Goal: Transaction & Acquisition: Purchase product/service

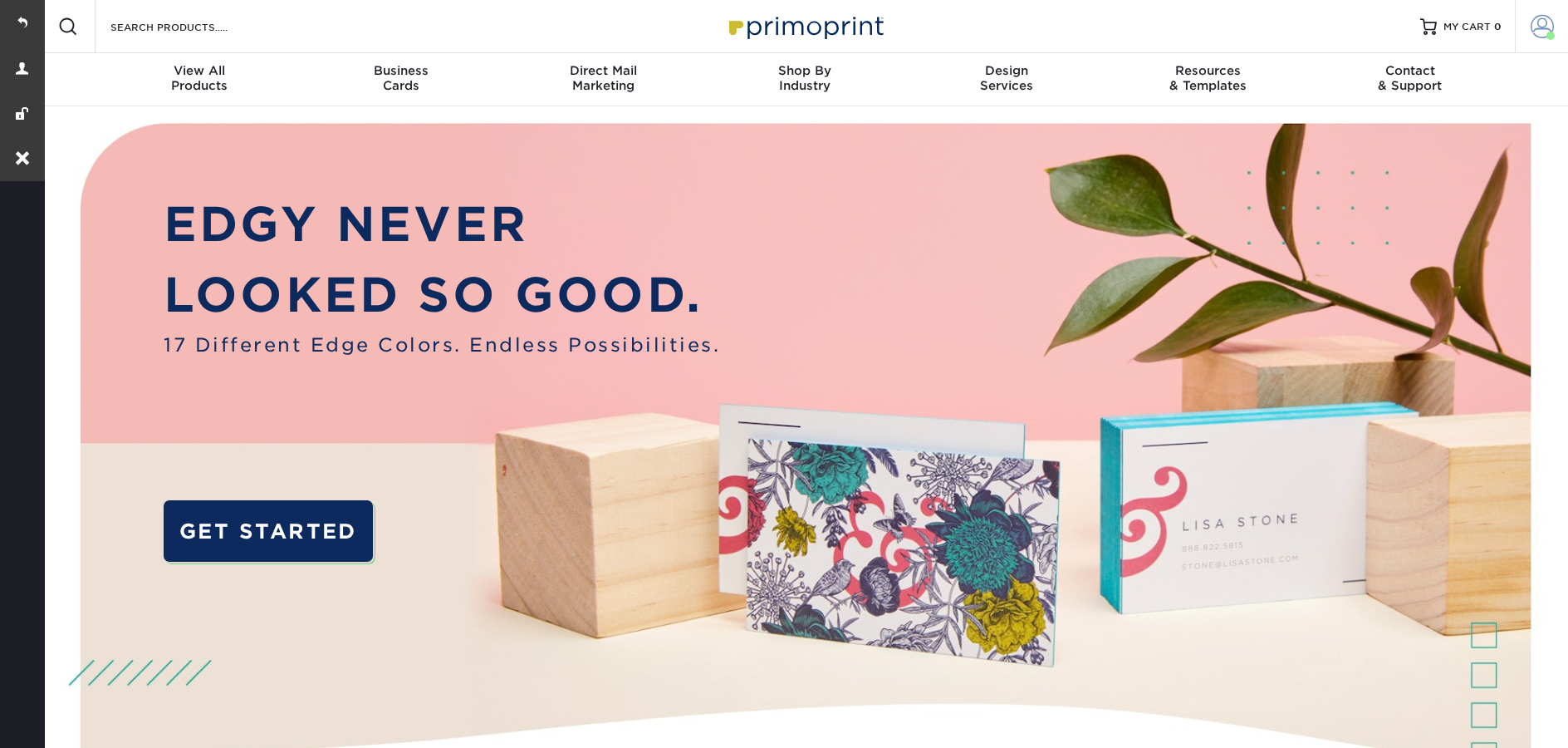
click at [1533, 28] on span at bounding box center [1542, 26] width 23 height 23
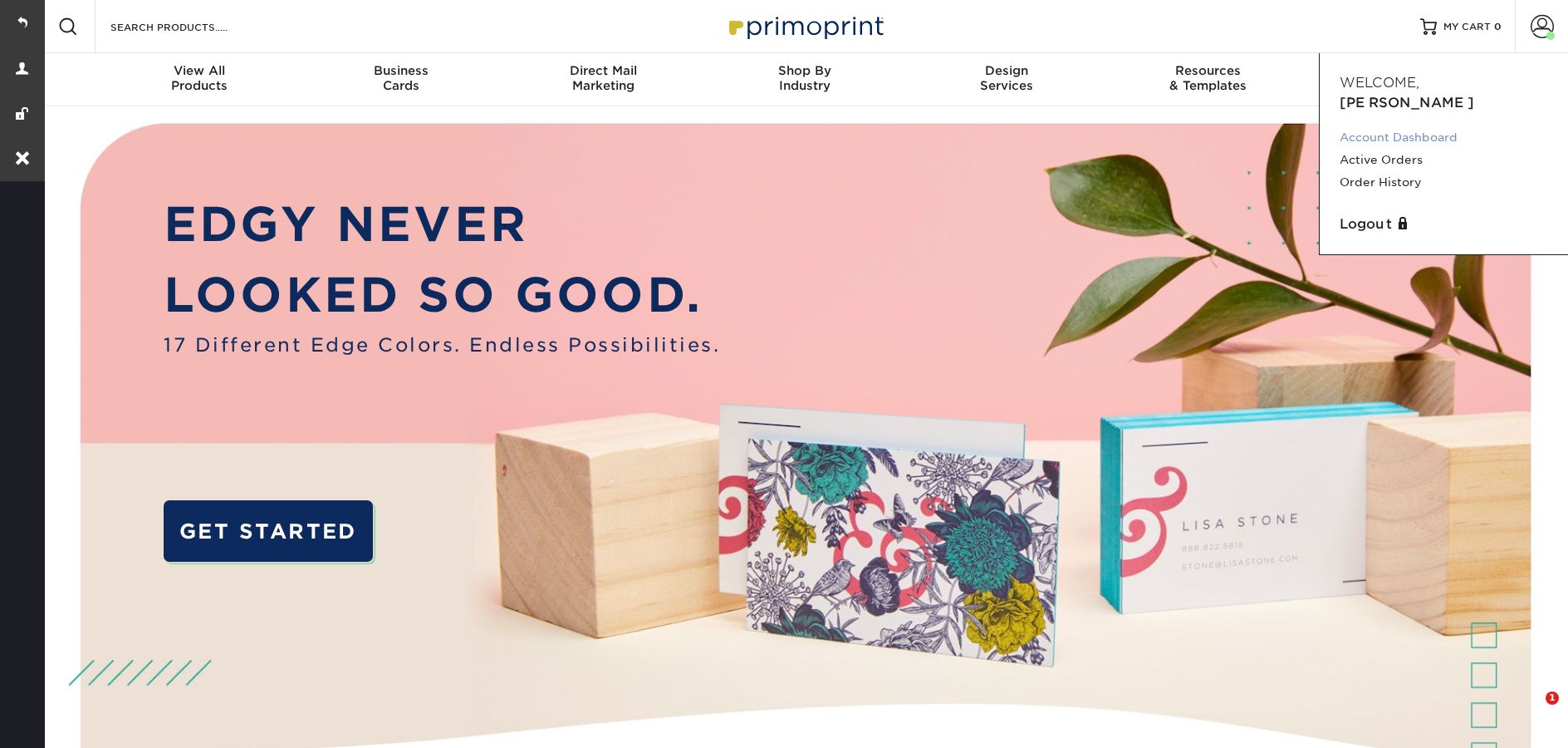
click at [1397, 126] on link "Account Dashboard" at bounding box center [1444, 137] width 209 height 22
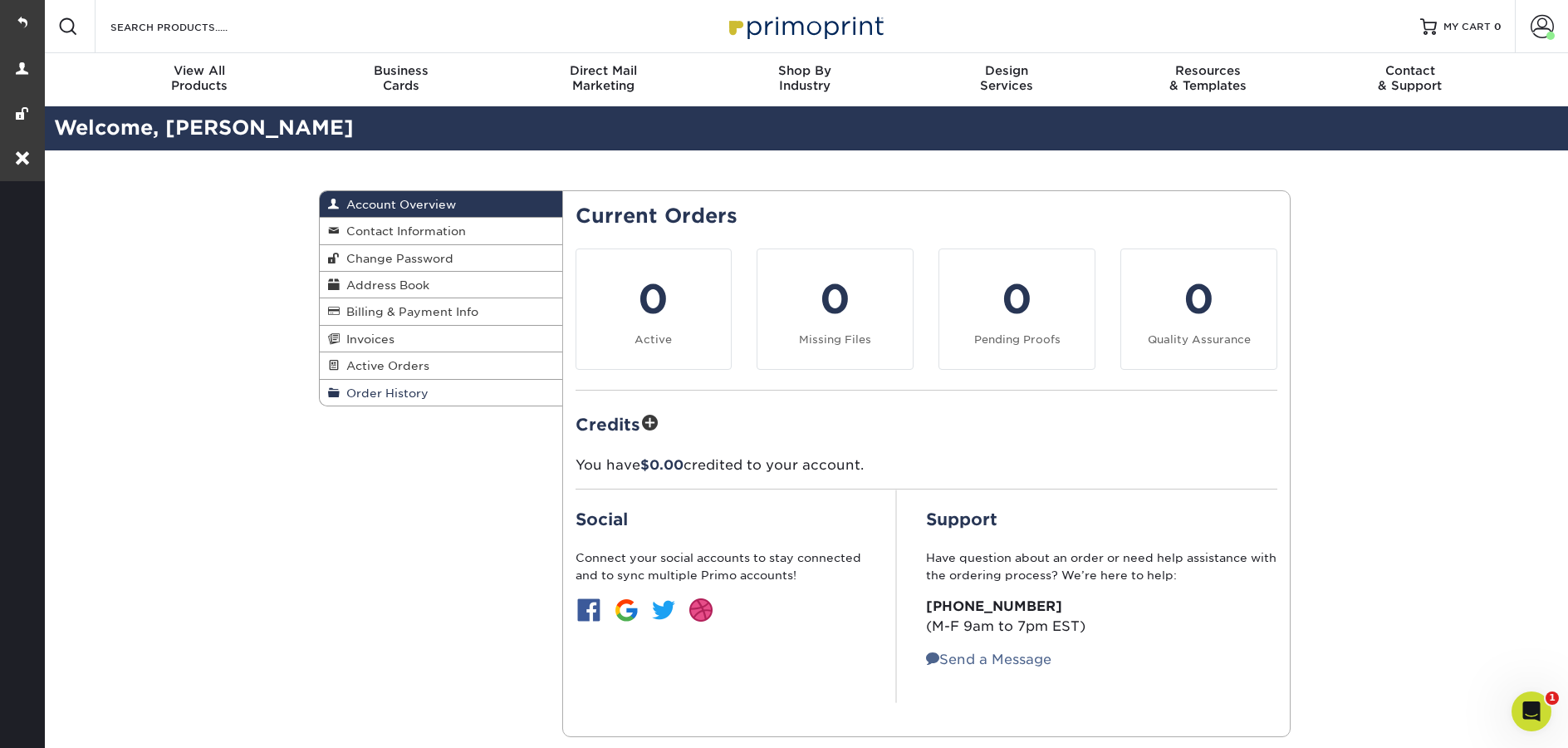
click at [379, 398] on span "Order History" at bounding box center [383, 393] width 89 height 13
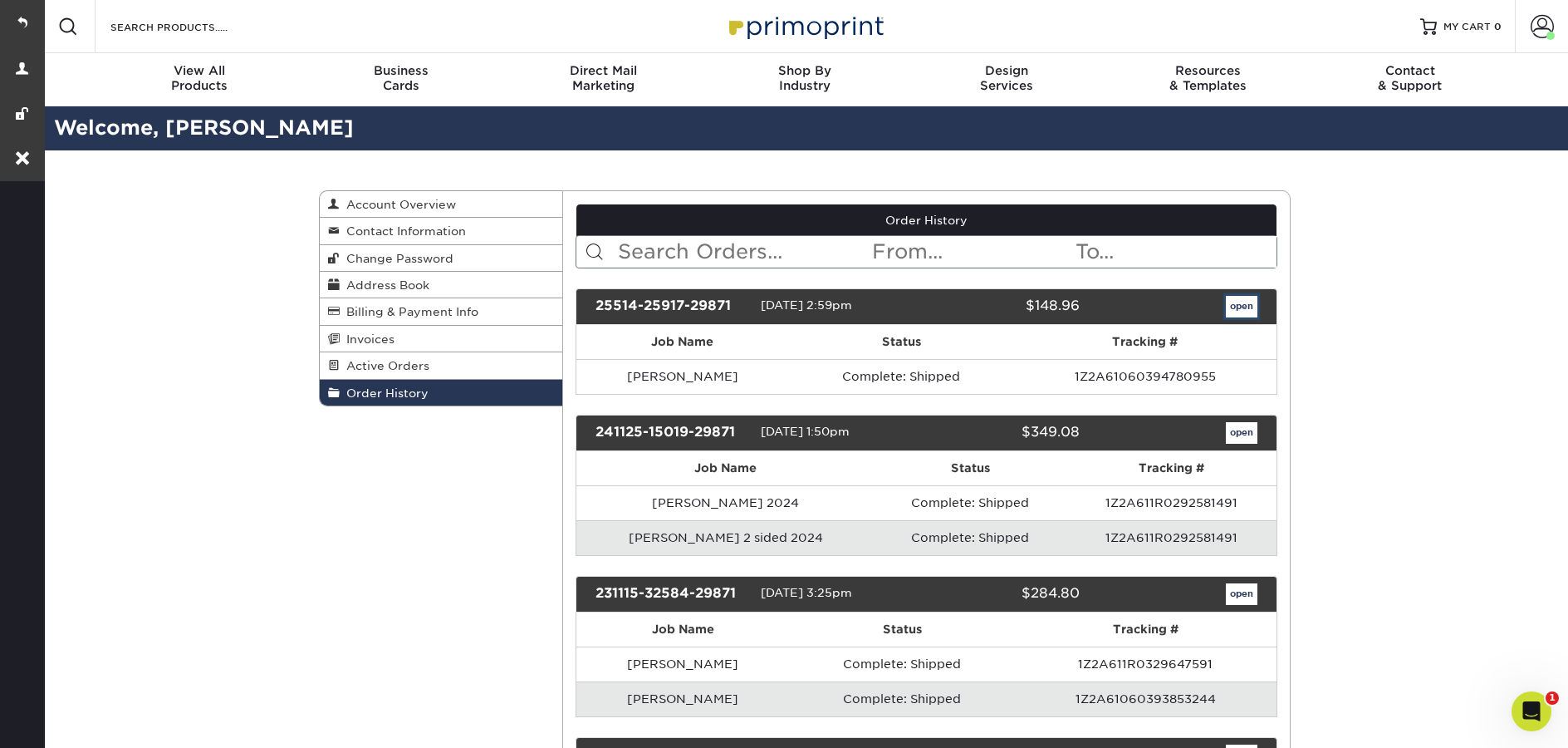
click at [1228, 300] on link "open" at bounding box center [1242, 306] width 32 height 21
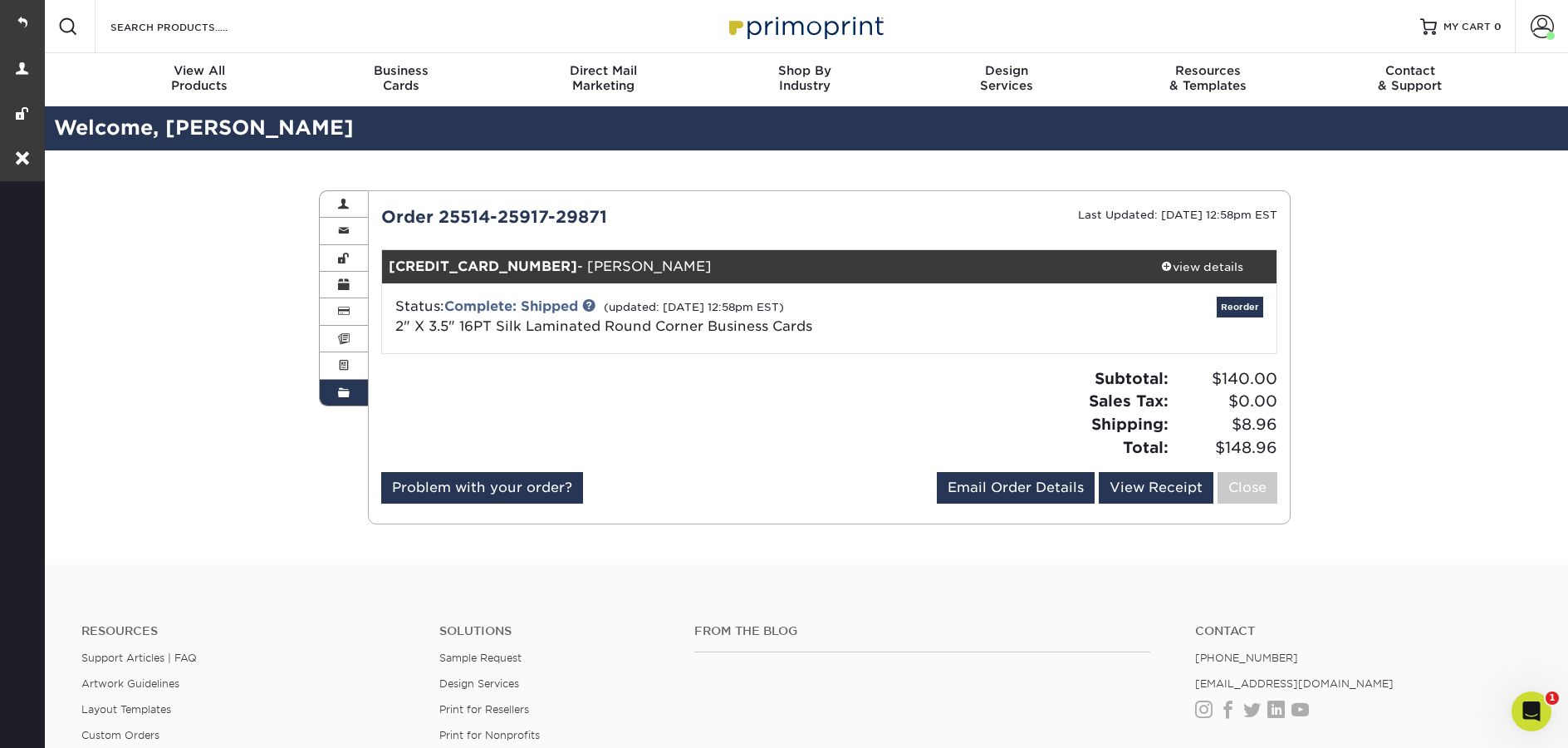
click at [654, 306] on small "(updated: [DATE] 12:58pm EST)" at bounding box center [694, 306] width 180 height 12
click at [1186, 259] on div "view details" at bounding box center [1202, 267] width 149 height 17
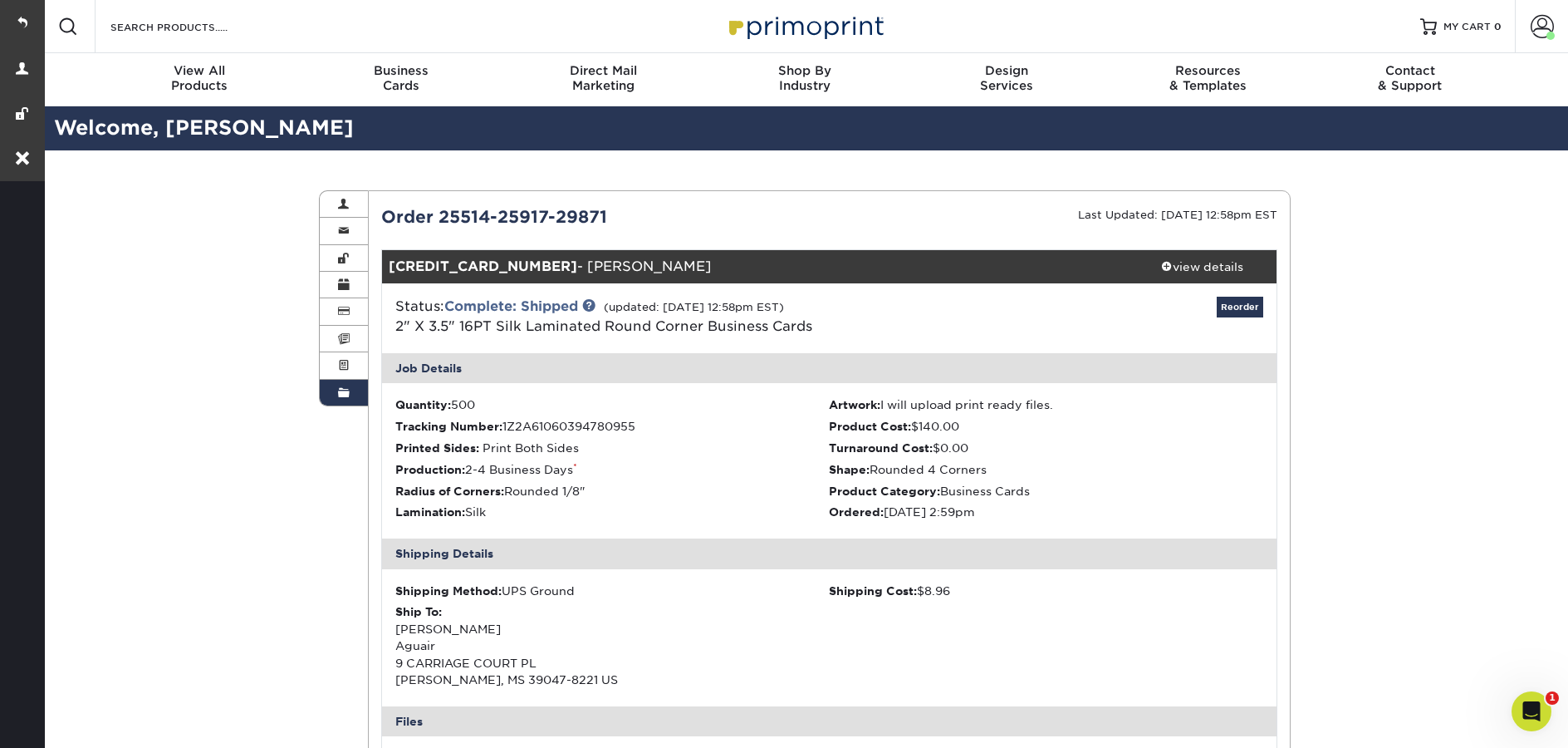
click at [341, 399] on span at bounding box center [344, 393] width 11 height 13
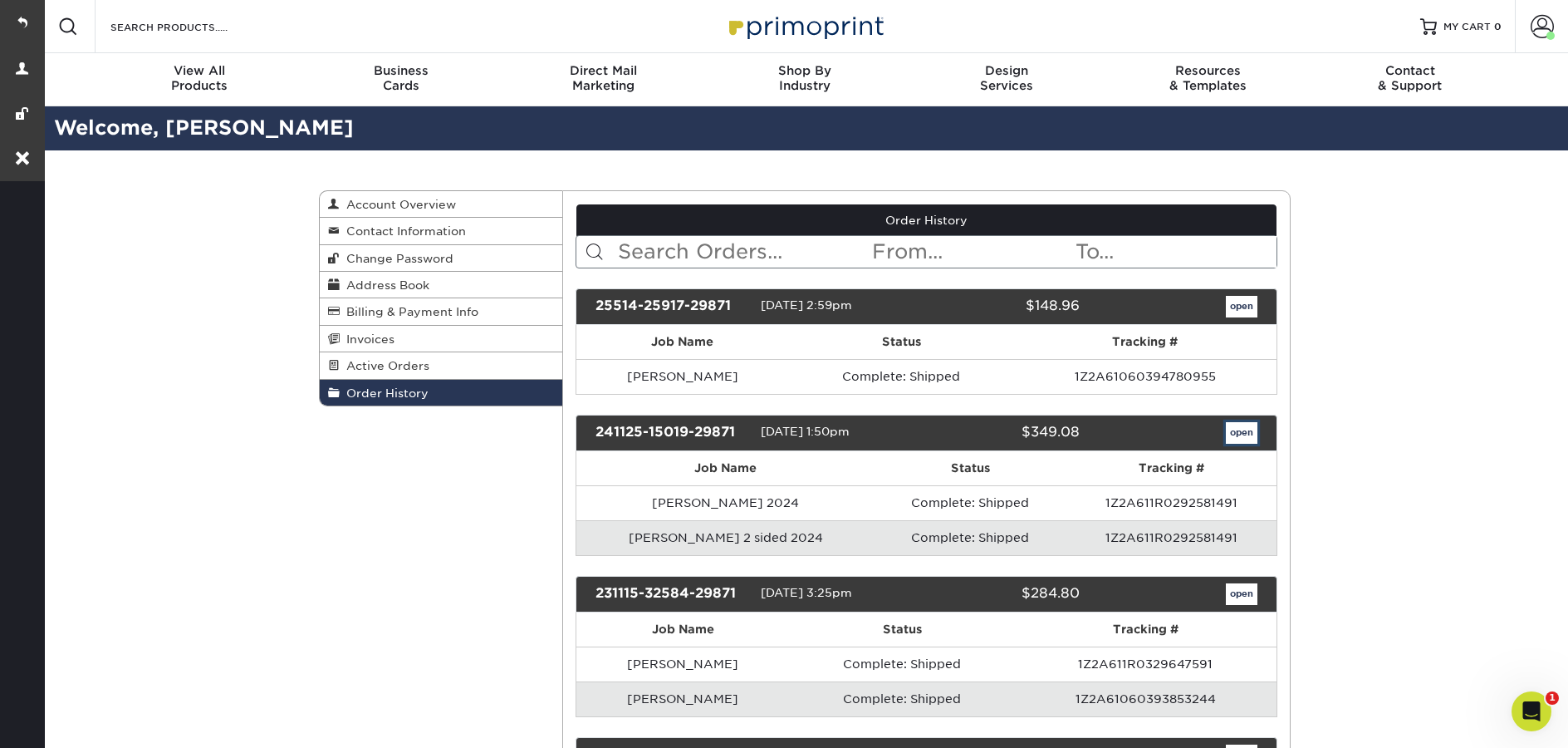
click at [1250, 434] on link "open" at bounding box center [1242, 433] width 32 height 21
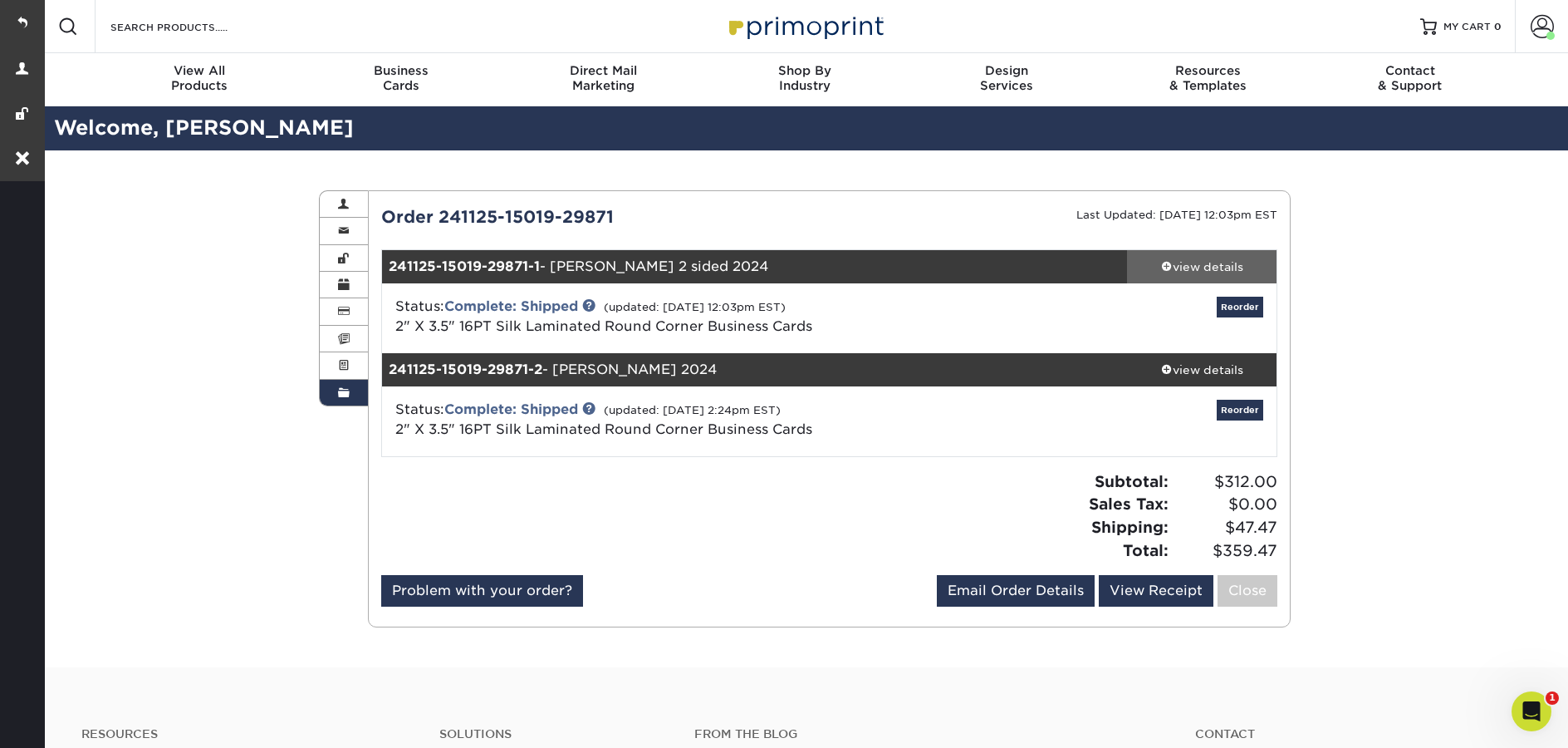
click at [1207, 269] on div "view details" at bounding box center [1202, 267] width 149 height 17
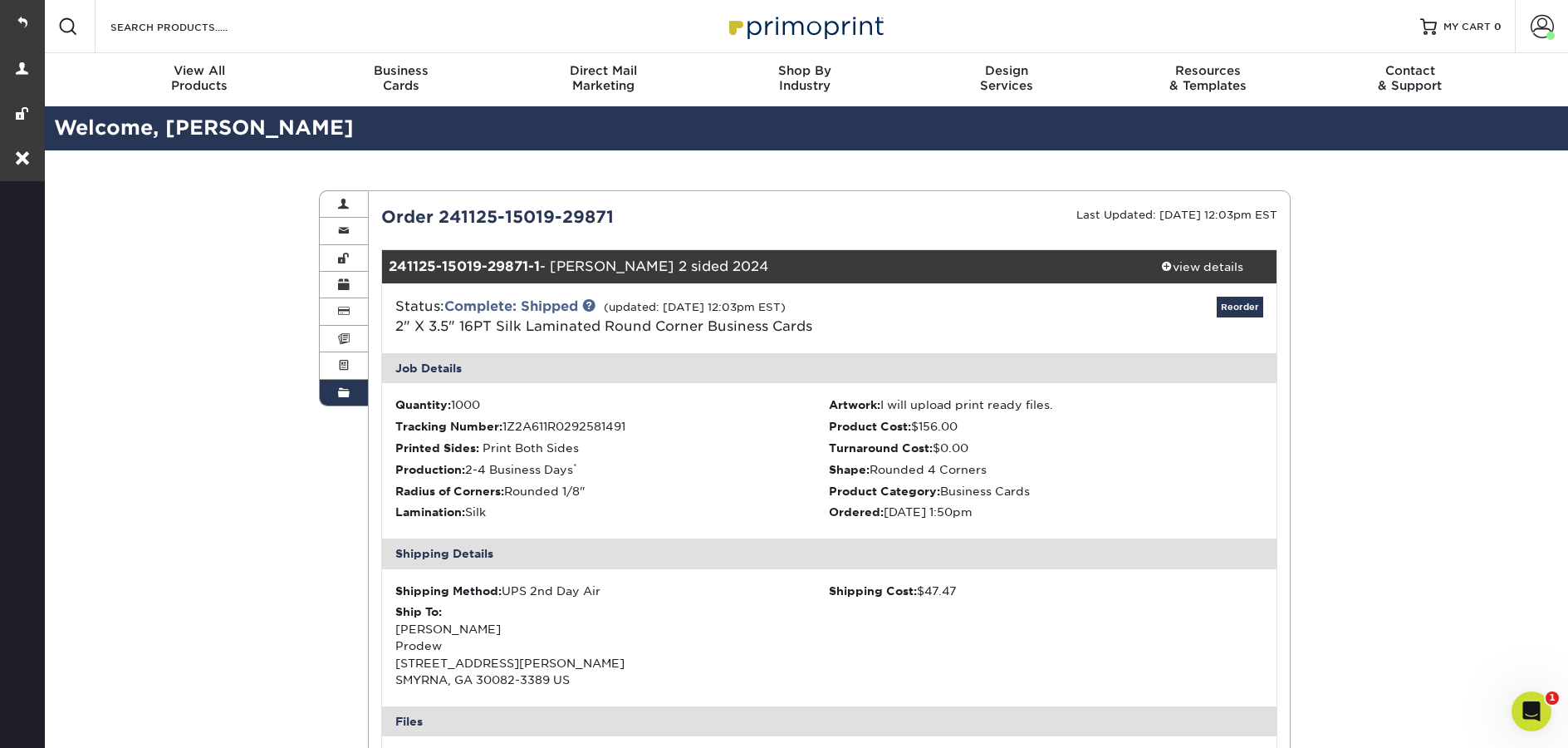
click at [346, 398] on span at bounding box center [344, 393] width 11 height 13
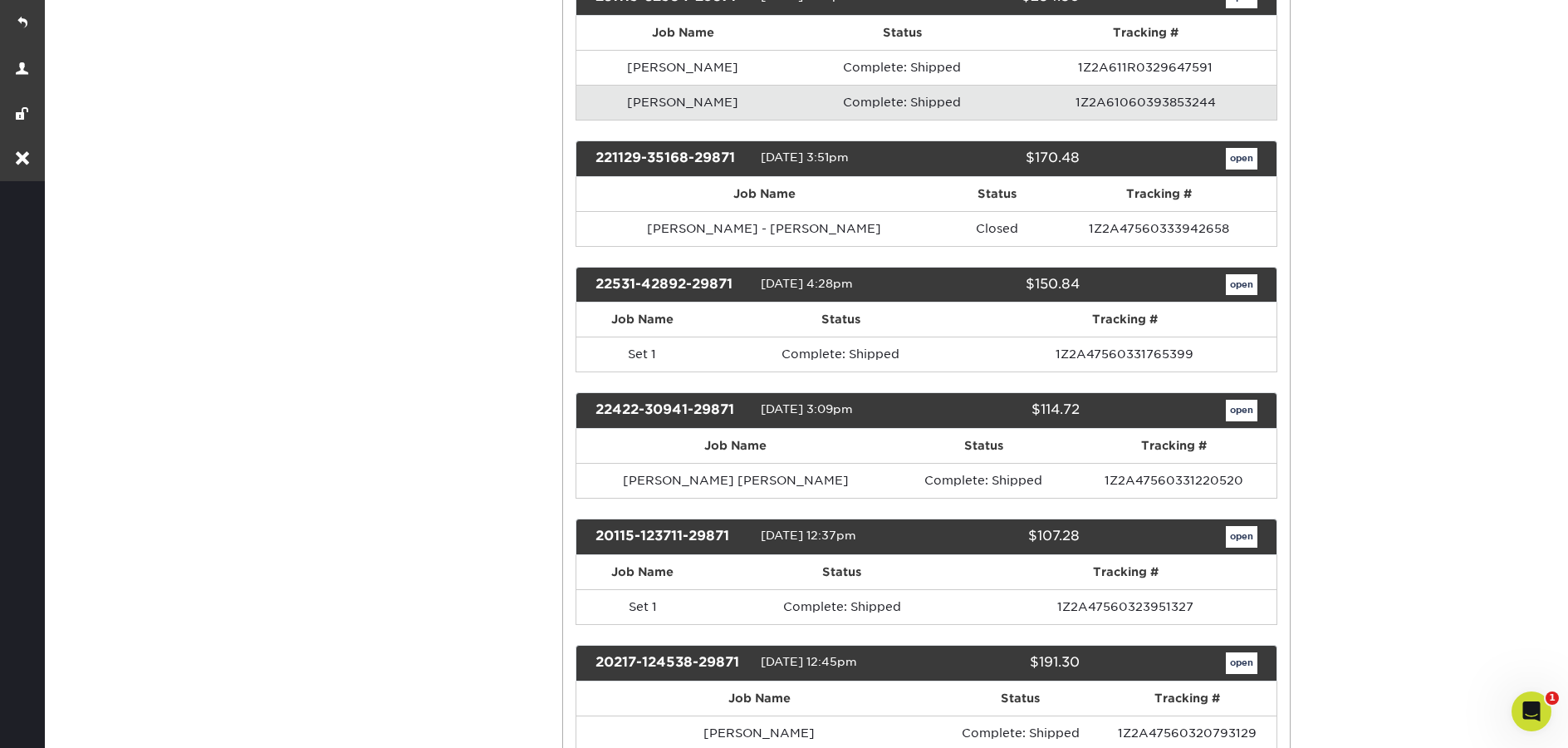
scroll to position [678, 0]
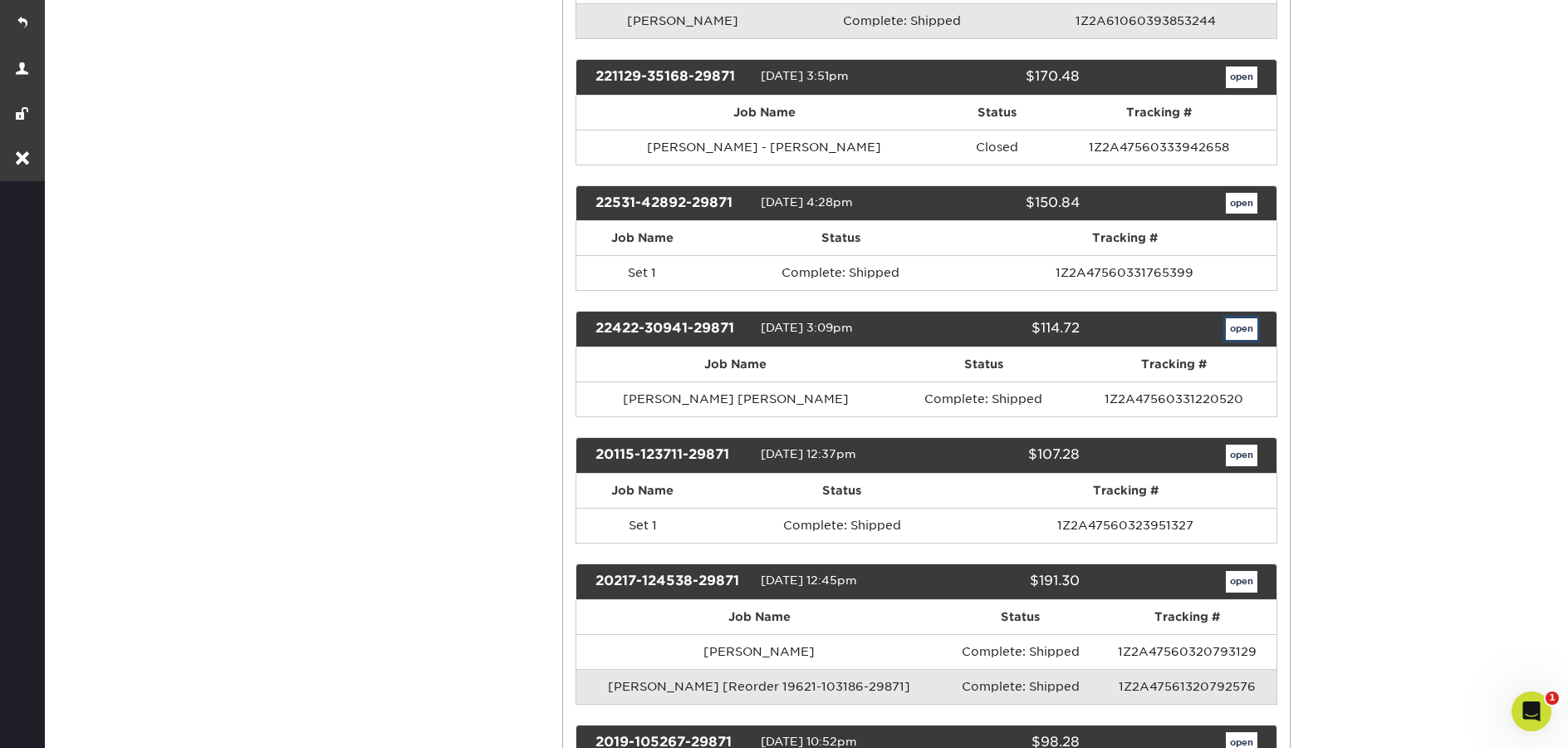
click at [1245, 330] on link "open" at bounding box center [1242, 328] width 32 height 21
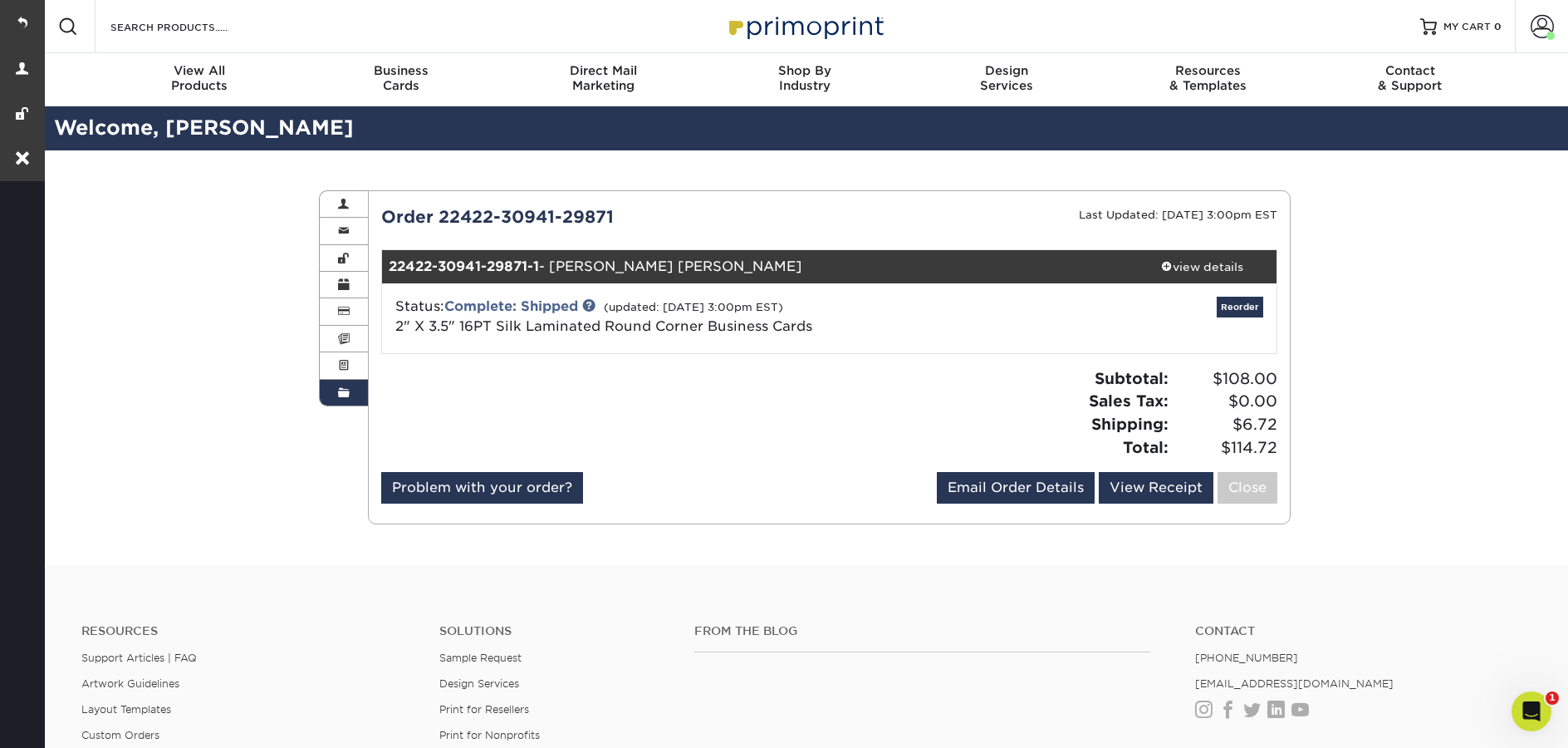
click at [350, 402] on link "Order History" at bounding box center [344, 393] width 48 height 26
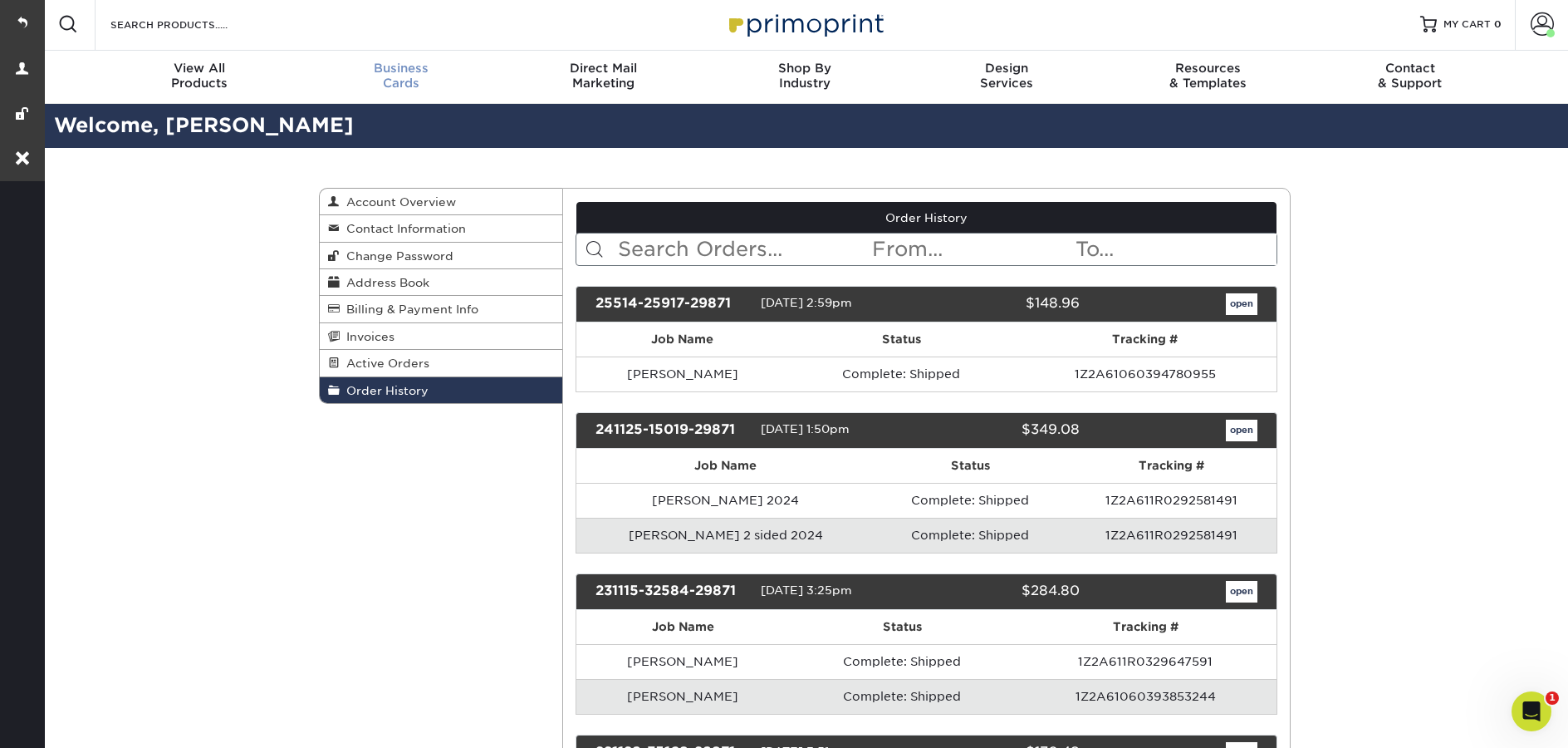
scroll to position [4, 0]
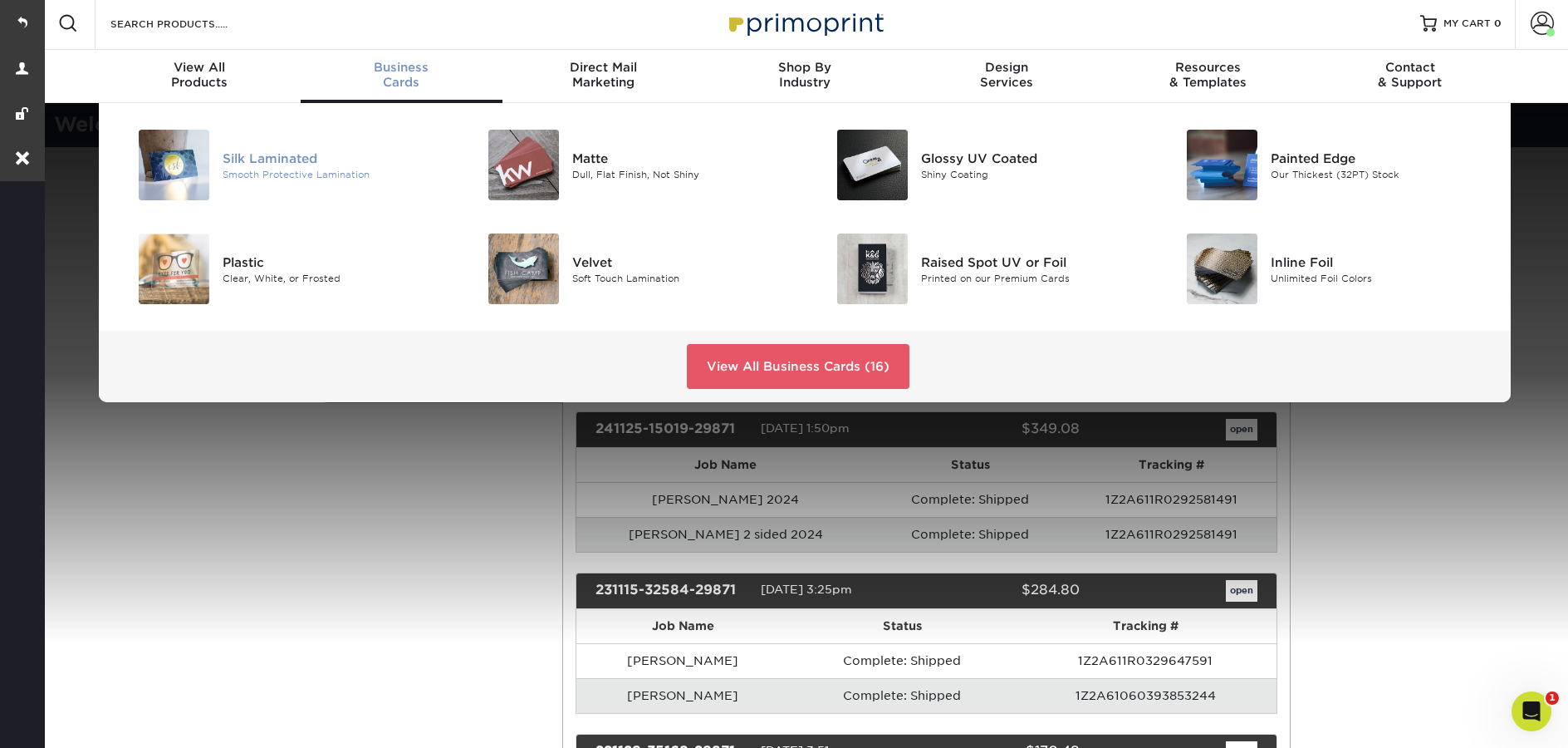
click at [241, 177] on div "Smooth Protective Lamination" at bounding box center [333, 173] width 220 height 14
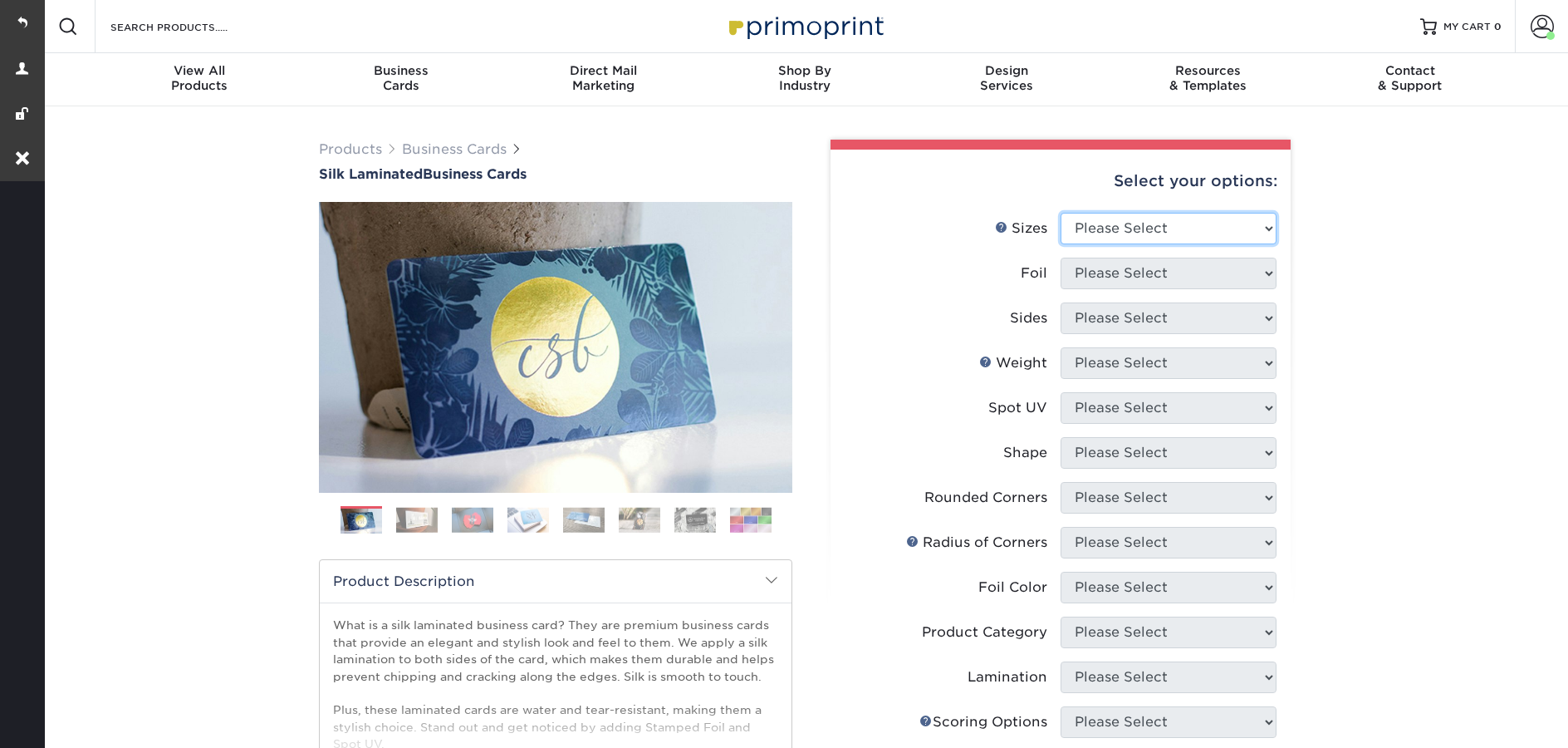
click at [1152, 220] on select "Please Select 1.5" x 3.5" - Mini 1.75" x 3.5" - Mini 2" x 2" - Square 2" x 3" -…" at bounding box center [1169, 229] width 216 height 32
select select "2.00x3.50"
click at [1061, 213] on select "Please Select 1.5" x 3.5" - Mini 1.75" x 3.5" - Mini 2" x 2" - Square 2" x 3" -…" at bounding box center [1169, 229] width 216 height 32
click at [1124, 276] on select "Please Select Yes No" at bounding box center [1169, 273] width 216 height 32
select select "0"
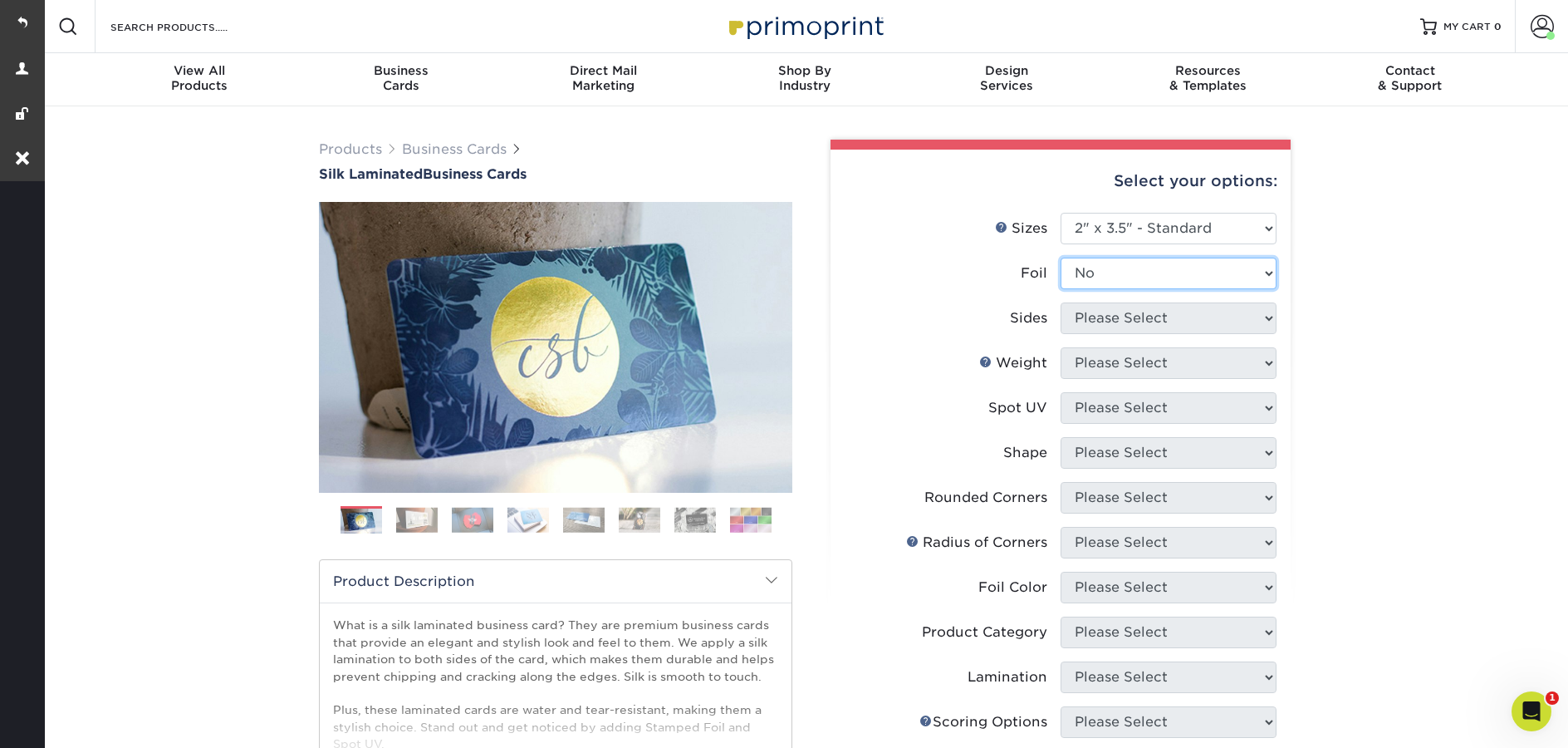
click at [1061, 257] on select "Please Select Yes No" at bounding box center [1169, 273] width 216 height 32
click at [1112, 316] on select "Please Select Print Both Sides Print Front Only" at bounding box center [1169, 318] width 216 height 32
select select "13abbda7-1d64-4f25-8bb2-c179b224825d"
click at [1061, 302] on select "Please Select Print Both Sides Print Front Only" at bounding box center [1169, 318] width 216 height 32
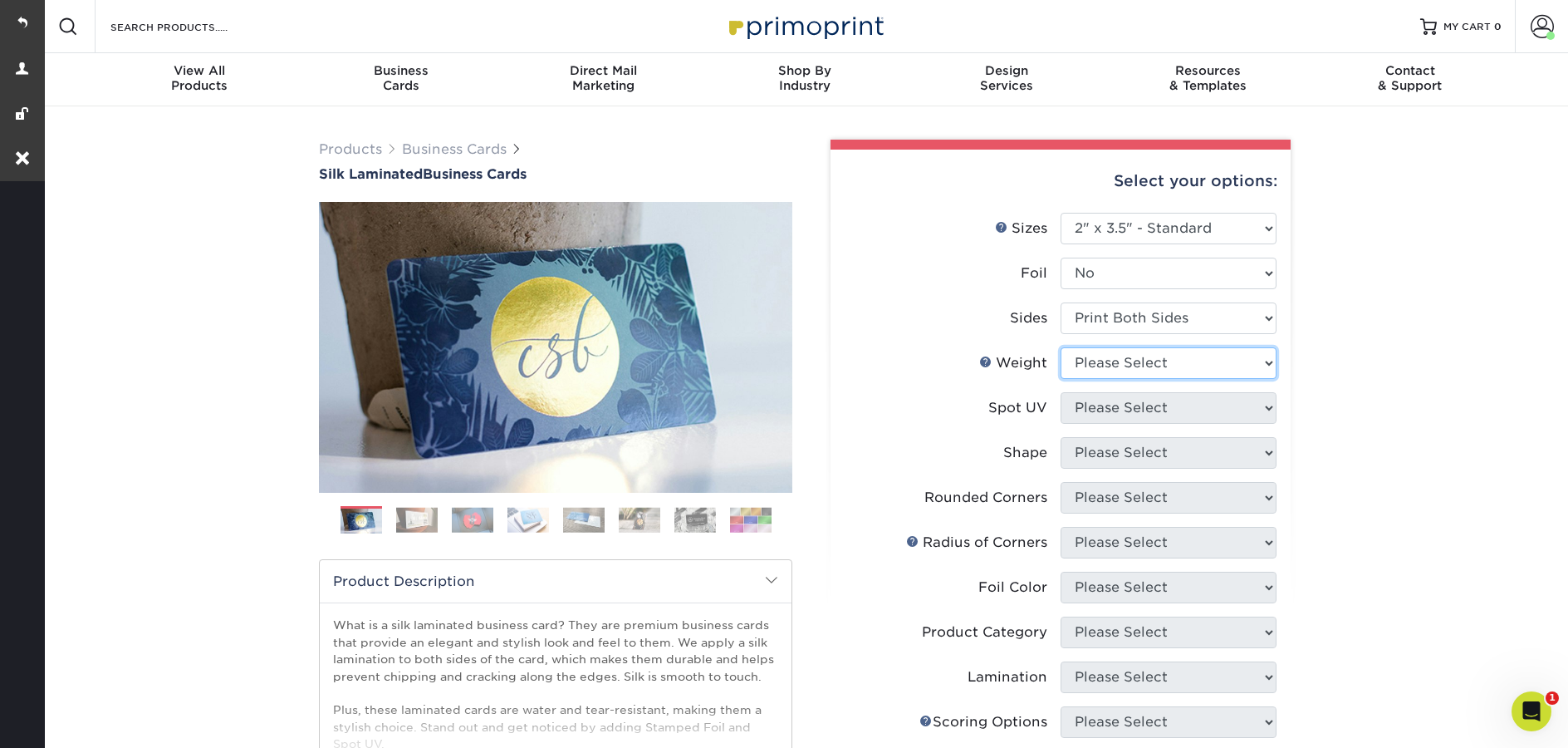
click at [1110, 368] on select "Please Select 16PT" at bounding box center [1169, 363] width 216 height 32
select select "16PT"
click at [1061, 347] on select "Please Select 16PT" at bounding box center [1169, 363] width 216 height 32
click at [1119, 409] on select "Please Select No Spot UV Front and Back (Both Sides) Front Only Back Only" at bounding box center [1169, 408] width 216 height 32
select select "1"
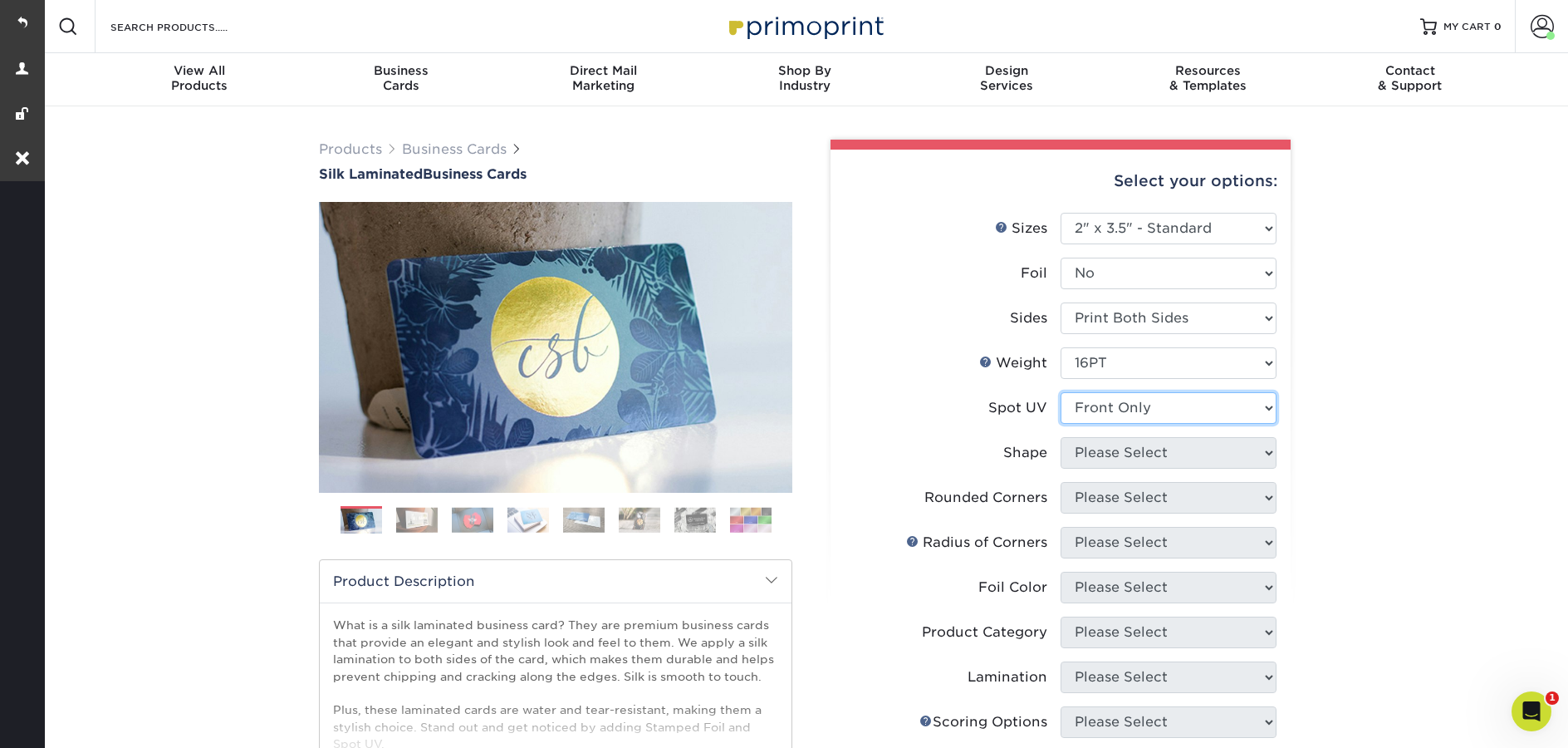
click at [1061, 392] on select "Please Select No Spot UV Front and Back (Both Sides) Front Only Back Only" at bounding box center [1169, 408] width 216 height 32
click at [1394, 331] on div "Products Business Cards Silk Laminated Business Cards Previous Next" at bounding box center [805, 631] width 1526 height 1051
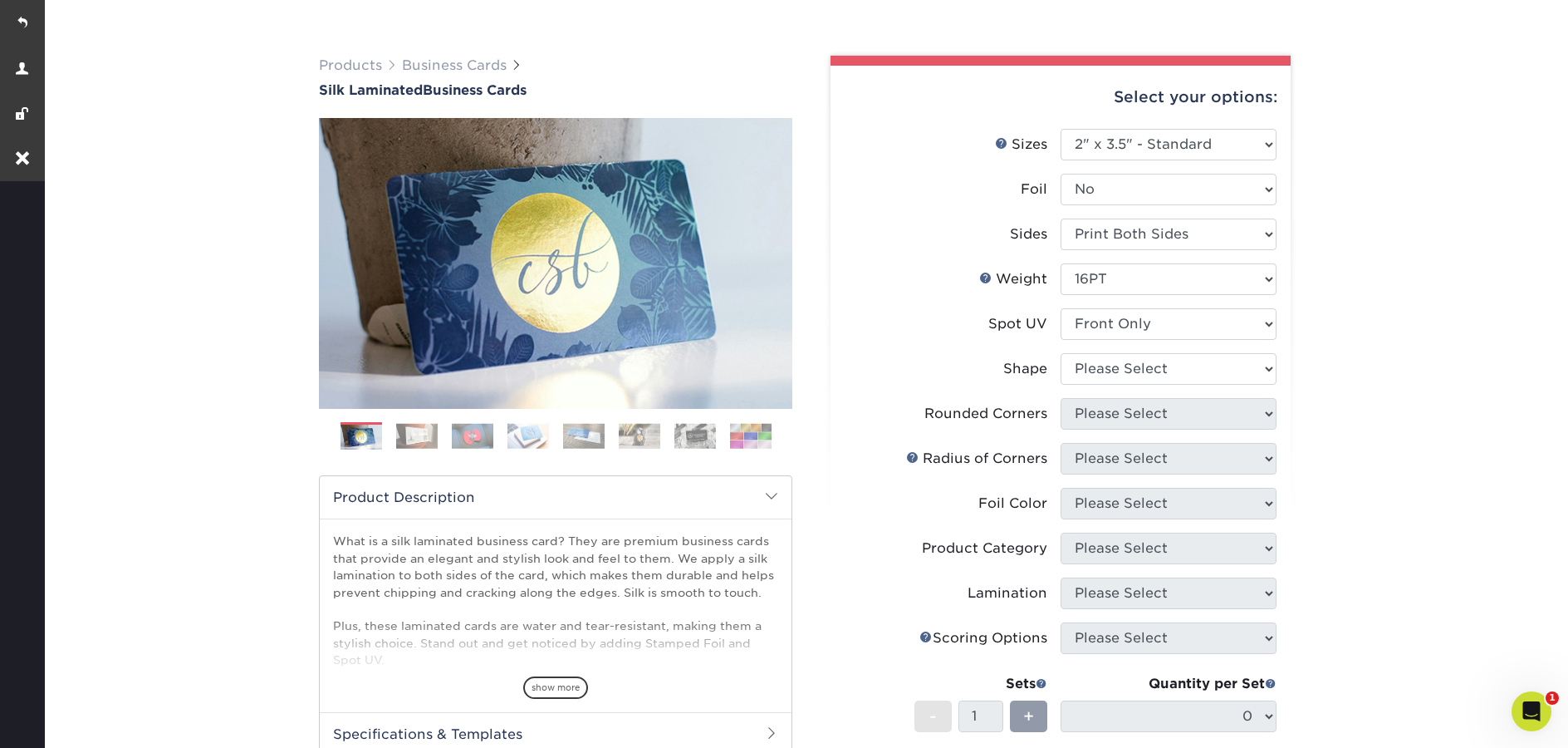
scroll to position [207, 0]
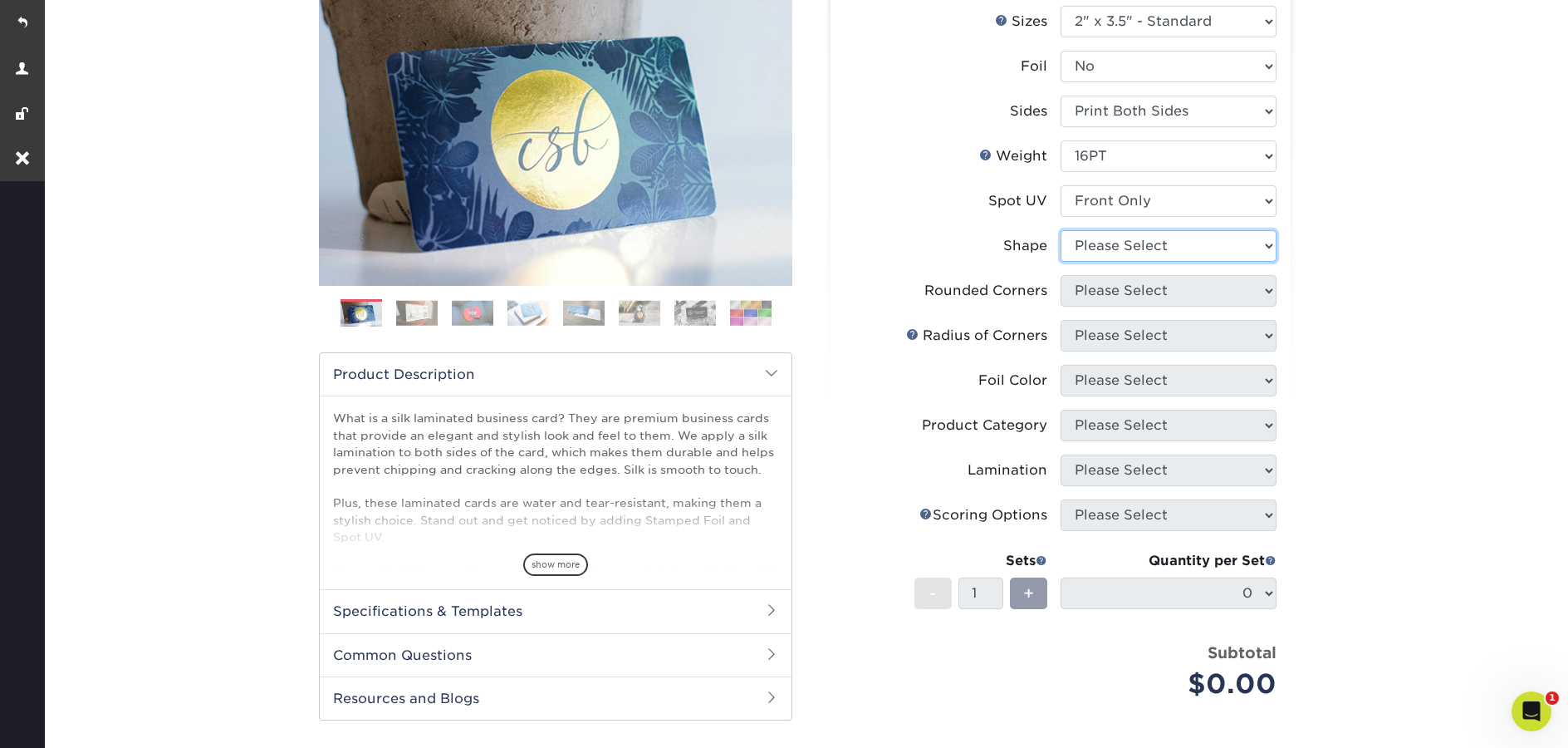
click at [1082, 245] on select "Please Select Standard" at bounding box center [1169, 246] width 216 height 32
select select "standard"
click at [1061, 230] on select "Please Select Standard" at bounding box center [1169, 246] width 216 height 32
click at [1087, 287] on select "Please Select Yes - Round 2 Corners Yes - Round 4 Corners No" at bounding box center [1169, 291] width 216 height 32
click at [1114, 291] on select "Please Select Yes - Round 2 Corners Yes - Round 4 Corners No" at bounding box center [1169, 291] width 216 height 32
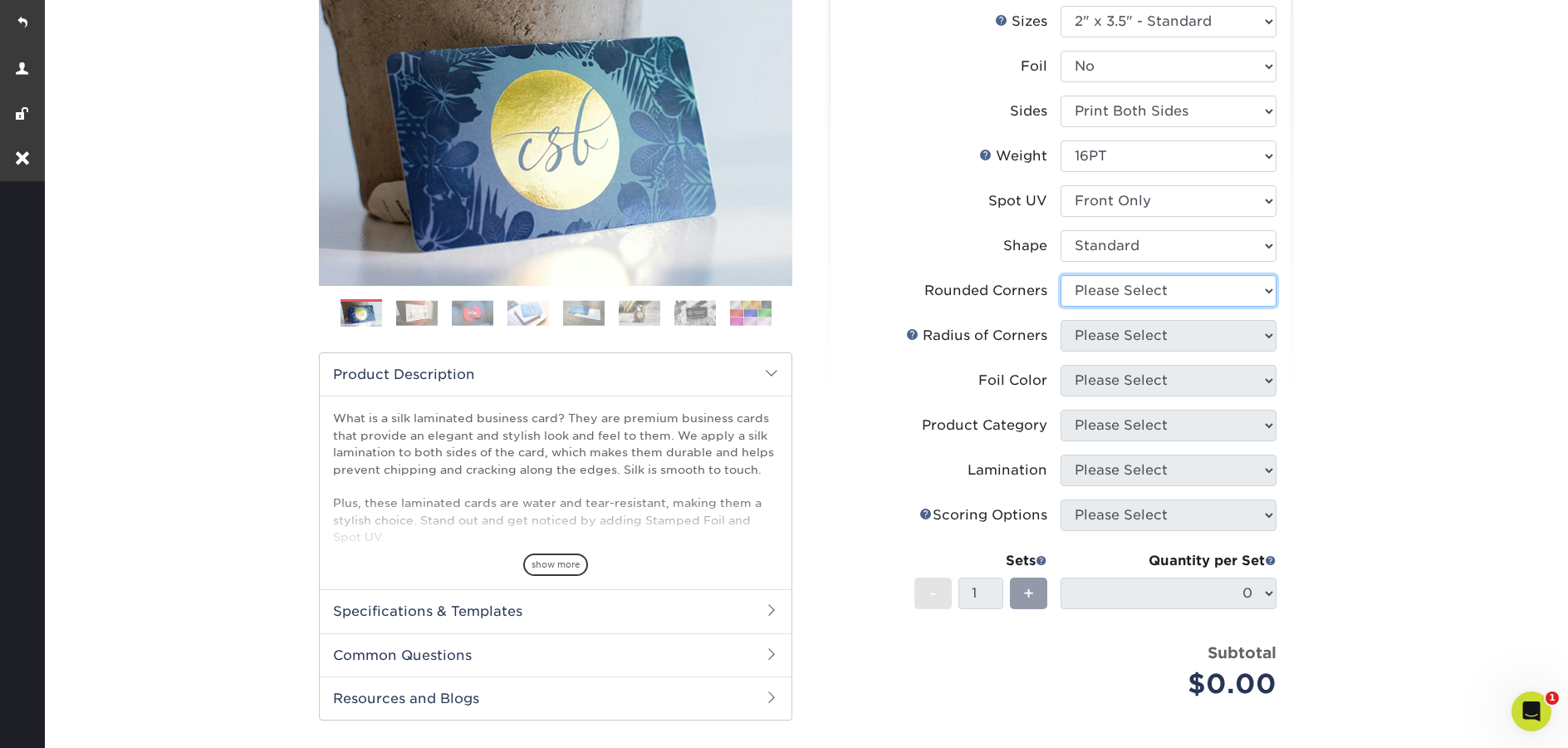
select select "7672df9e-0e0a-464d-8e1f-920c575e4da3"
click at [1061, 275] on select "Please Select Yes - Round 2 Corners Yes - Round 4 Corners No" at bounding box center [1169, 291] width 216 height 32
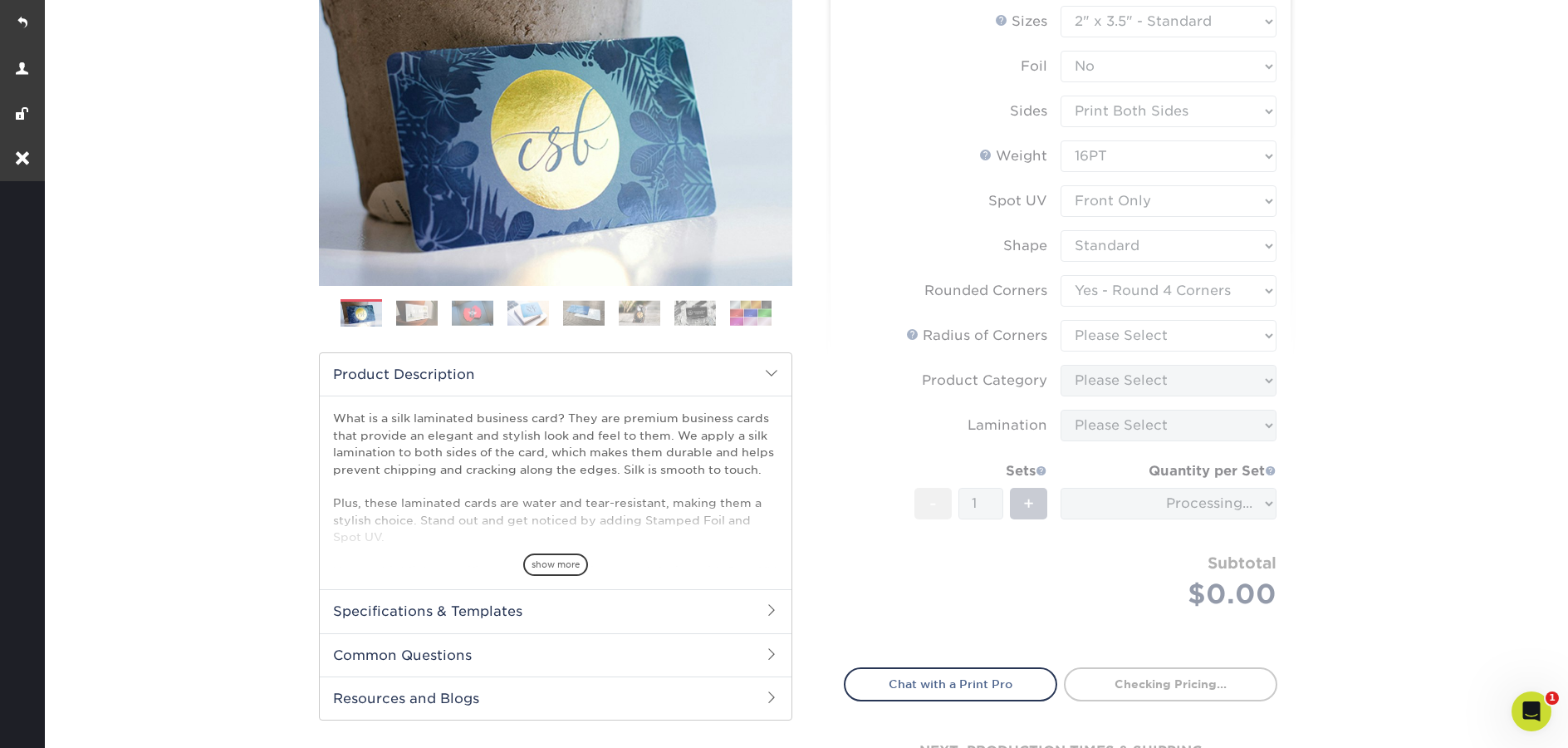
click at [1107, 339] on form "Sizes Help Sizes Please Select 1.5" x 3.5" - Mini 1.75" x 3.5" - Mini 2" x 2" -…" at bounding box center [1060, 326] width 433 height 643
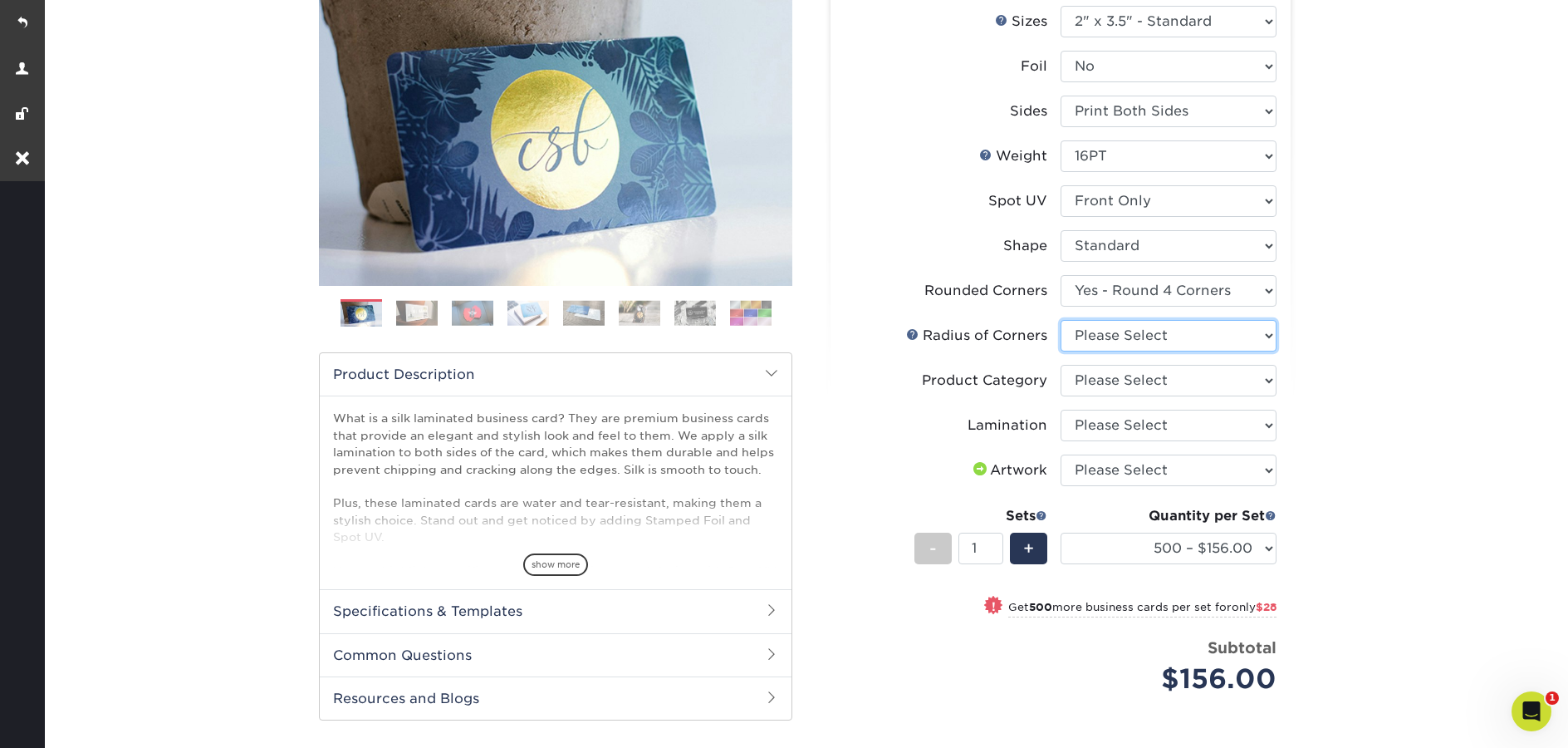
click at [1162, 339] on select "Please Select Rounded 1/8" Rounded 1/4"" at bounding box center [1169, 336] width 216 height 32
select select "589680c7-ee9a-431b-9d12-d7aeb1386a97"
click at [1061, 320] on select "Please Select Rounded 1/8" Rounded 1/4"" at bounding box center [1169, 336] width 216 height 32
click at [1109, 377] on select "Please Select Business Cards" at bounding box center [1169, 381] width 216 height 32
select select "3b5148f1-0588-4f88-a218-97bcfdce65c1"
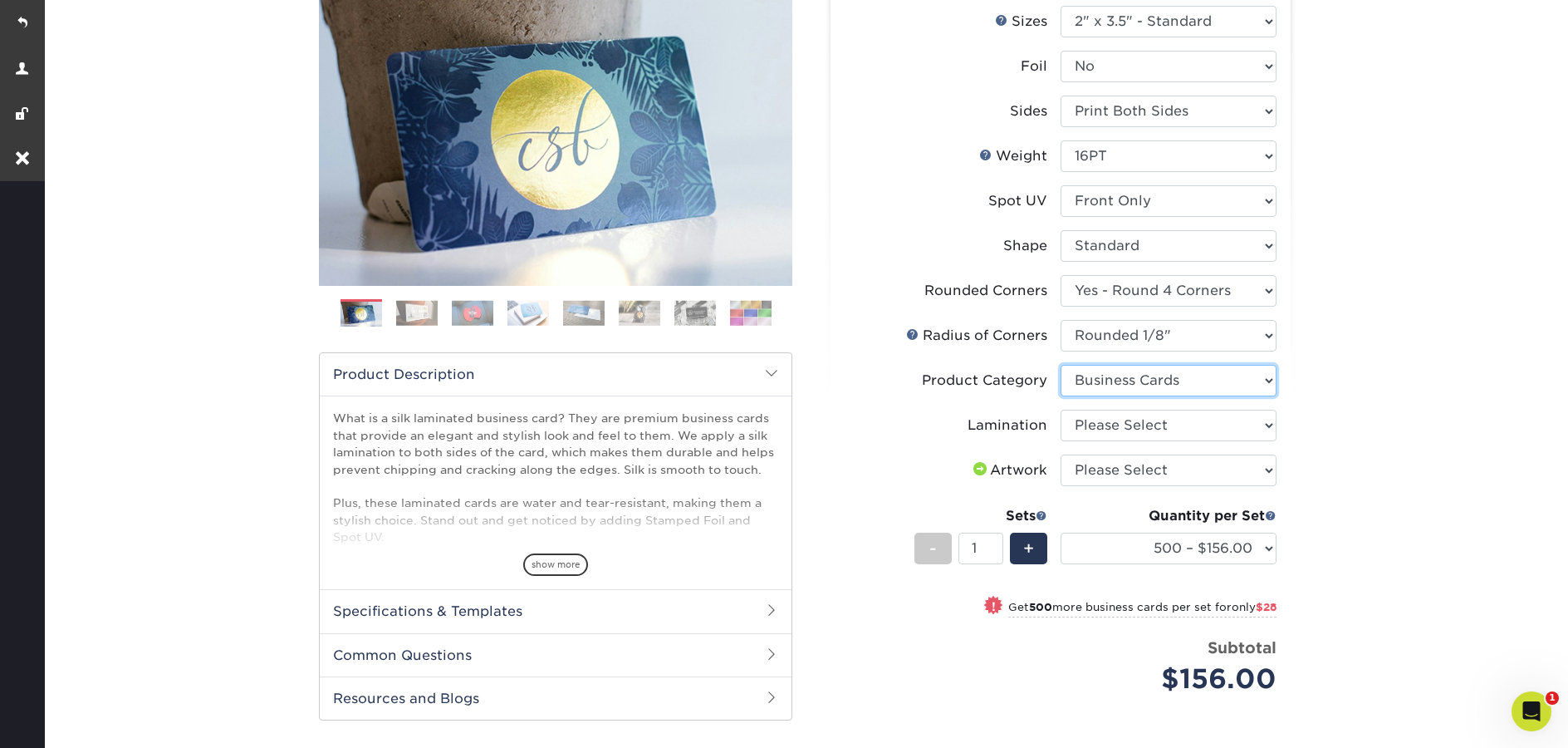
click at [1061, 365] on select "Please Select Business Cards" at bounding box center [1169, 381] width 216 height 32
click at [1127, 428] on select "Please Select Silk" at bounding box center [1169, 425] width 216 height 32
select select "ccacb42f-45f7-42d3-bbd3-7c8421cf37f0"
click at [1061, 409] on select "Please Select Silk" at bounding box center [1169, 425] width 216 height 32
click at [1145, 466] on select "Please Select I will upload files I need a design - $100" at bounding box center [1169, 470] width 216 height 32
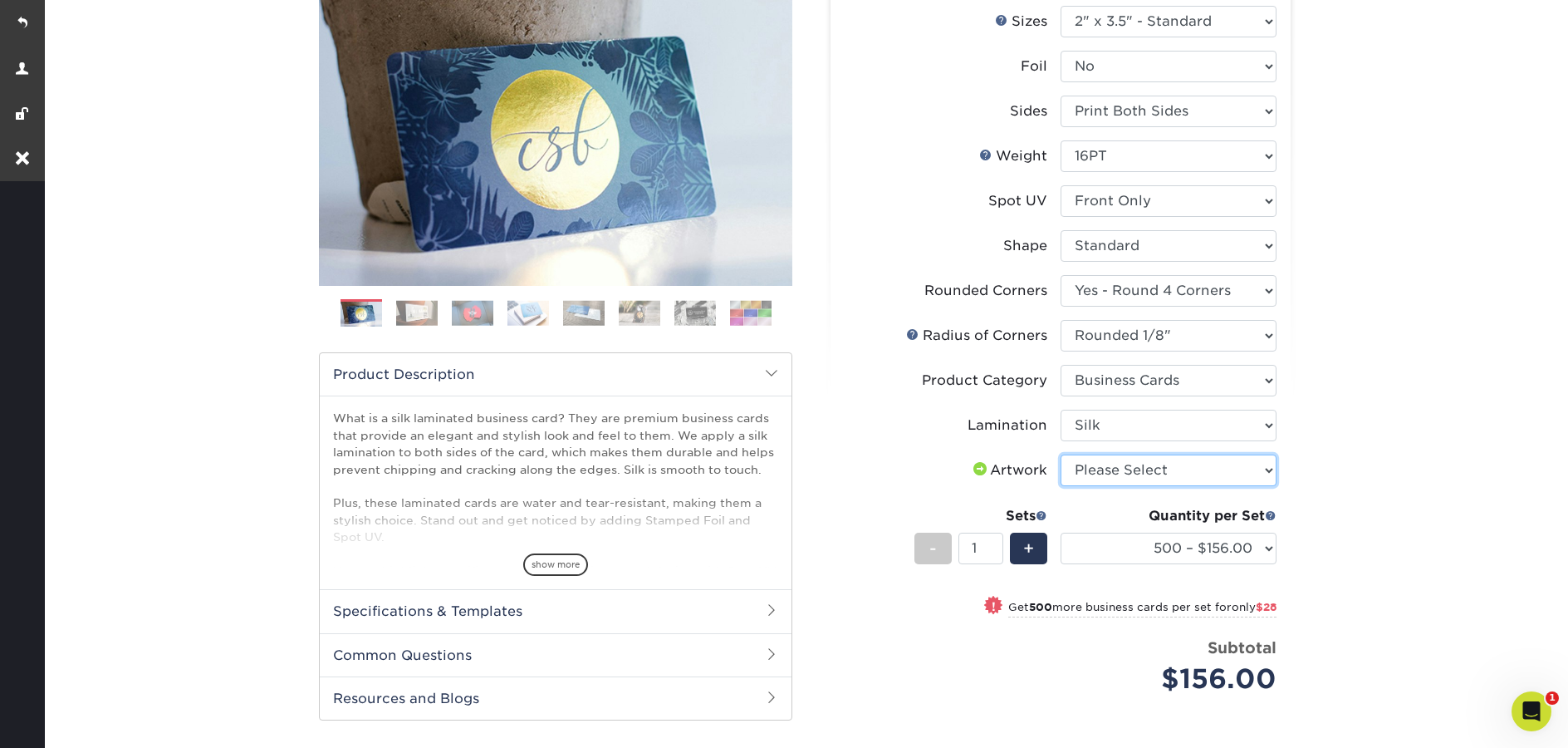
select select "upload"
click at [1061, 454] on select "Please Select I will upload files I need a design - $100" at bounding box center [1169, 470] width 216 height 32
